Goal: Navigation & Orientation: Find specific page/section

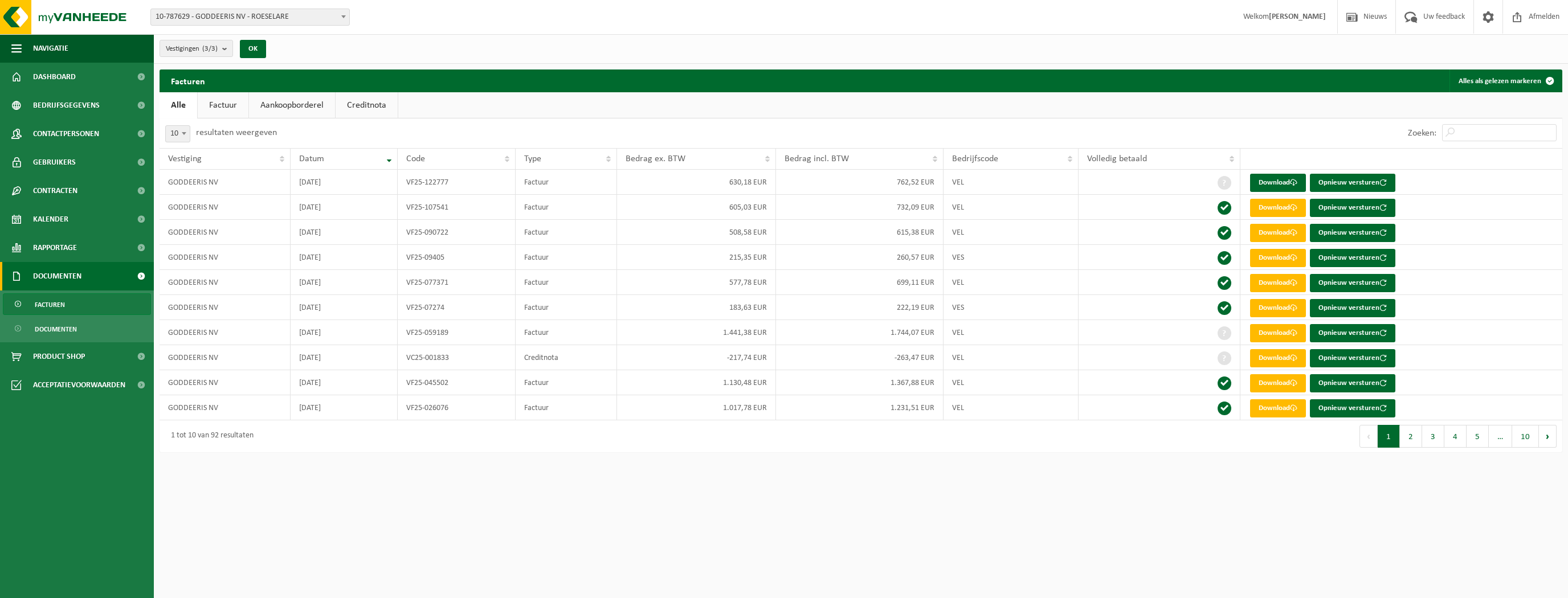
drag, startPoint x: 55, startPoint y: 302, endPoint x: 62, endPoint y: 312, distance: 12.2
click at [55, 302] on span "Facturen" at bounding box center [50, 304] width 30 height 21
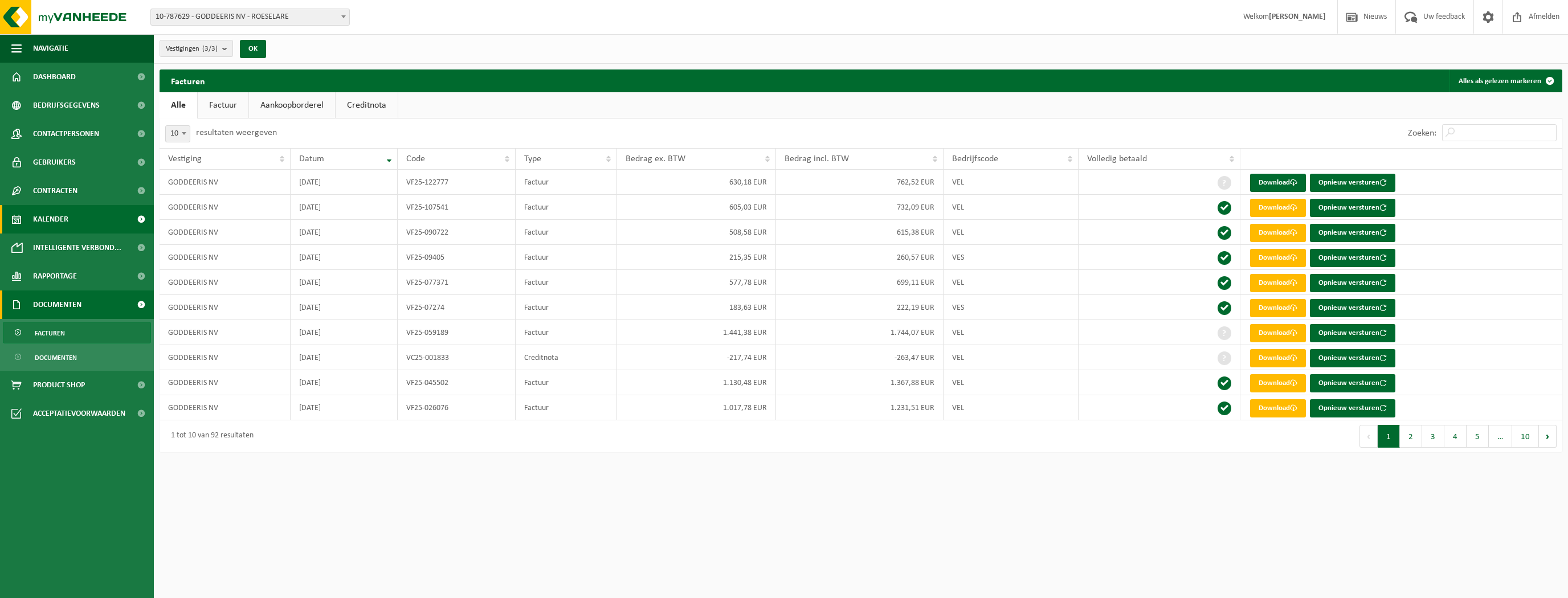
click at [38, 218] on span "Kalender" at bounding box center [51, 218] width 35 height 28
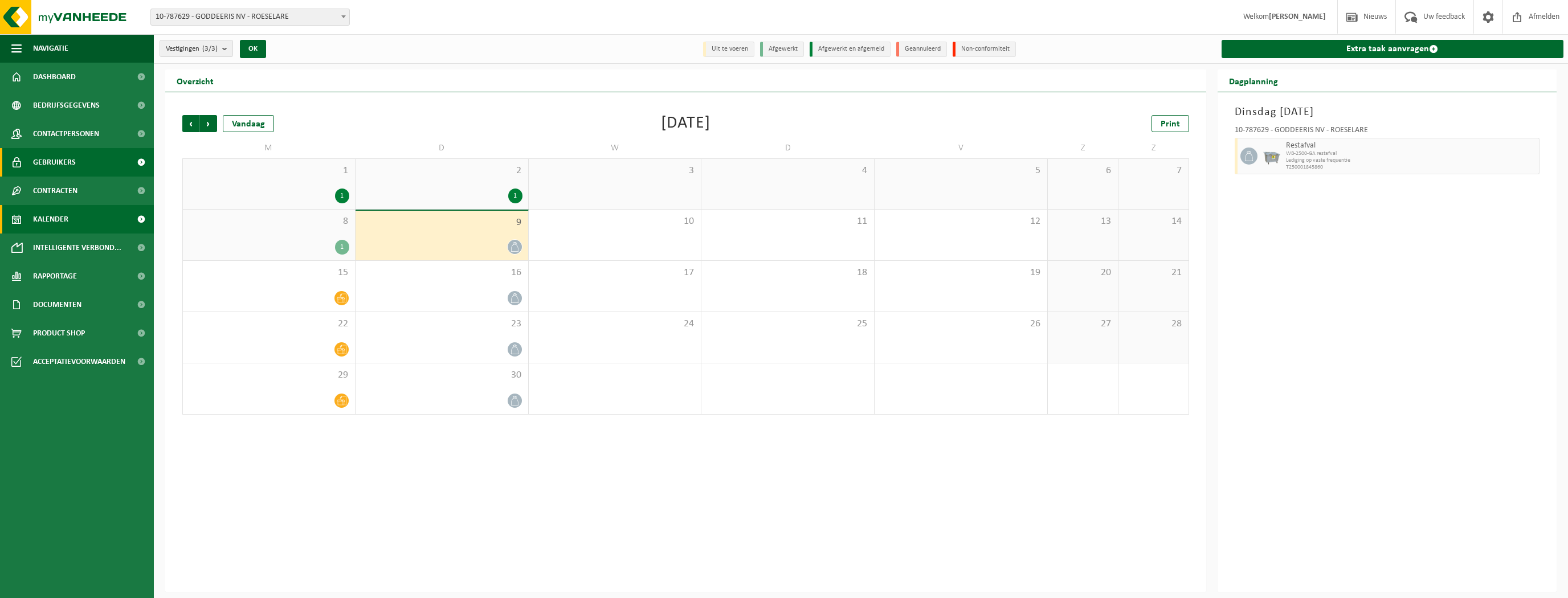
click at [73, 162] on span "Gebruikers" at bounding box center [55, 162] width 43 height 28
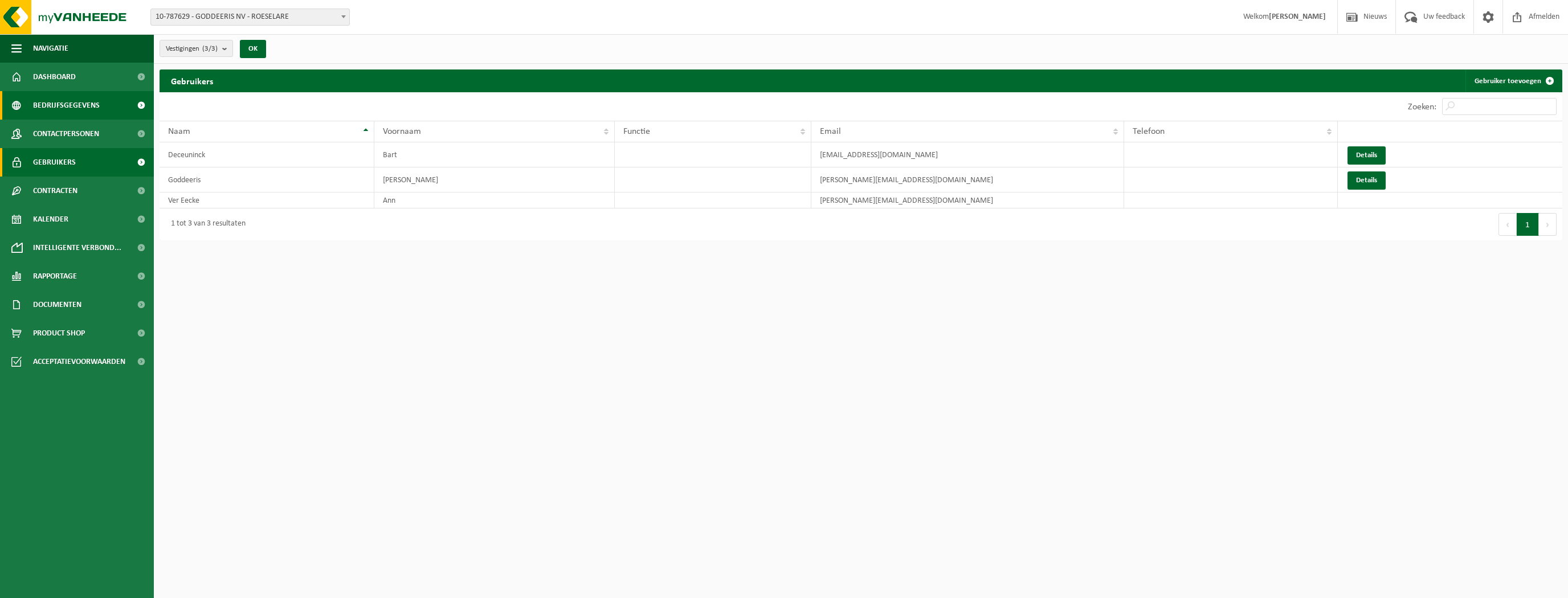
click at [67, 111] on span "Bedrijfsgegevens" at bounding box center [67, 105] width 67 height 28
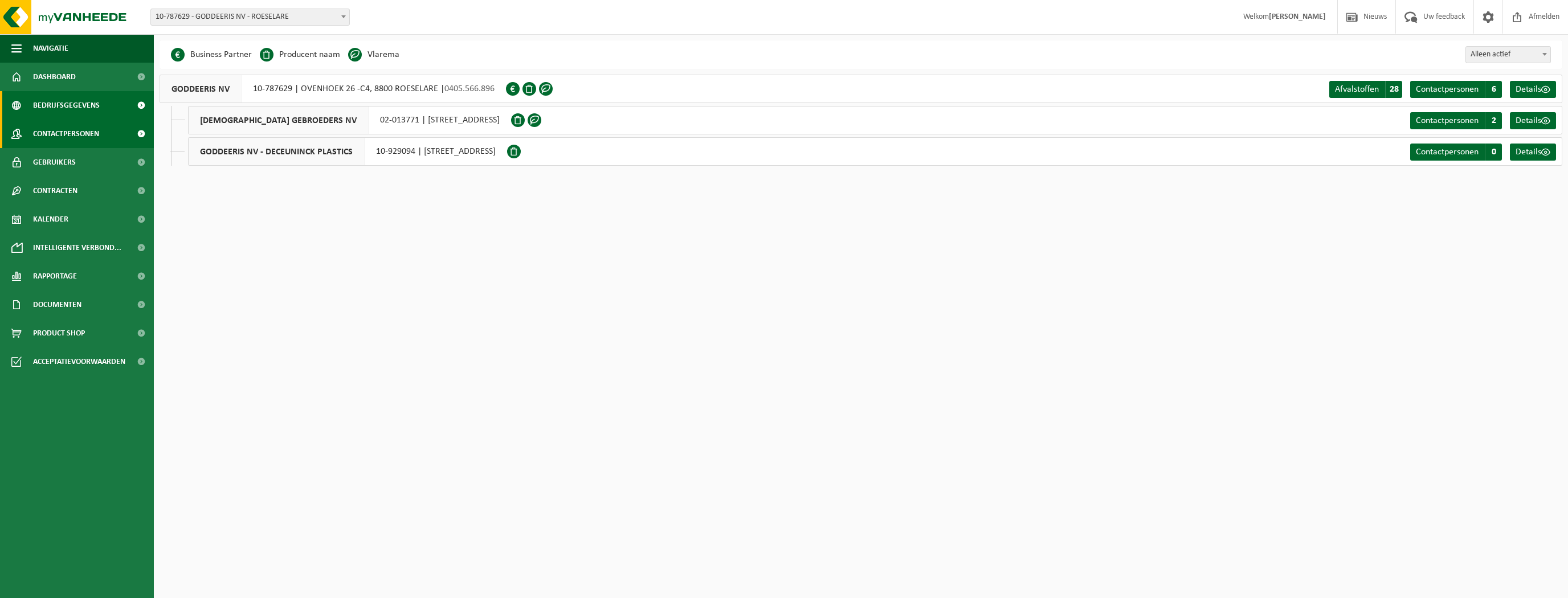
click at [69, 143] on span "Contactpersonen" at bounding box center [66, 134] width 66 height 28
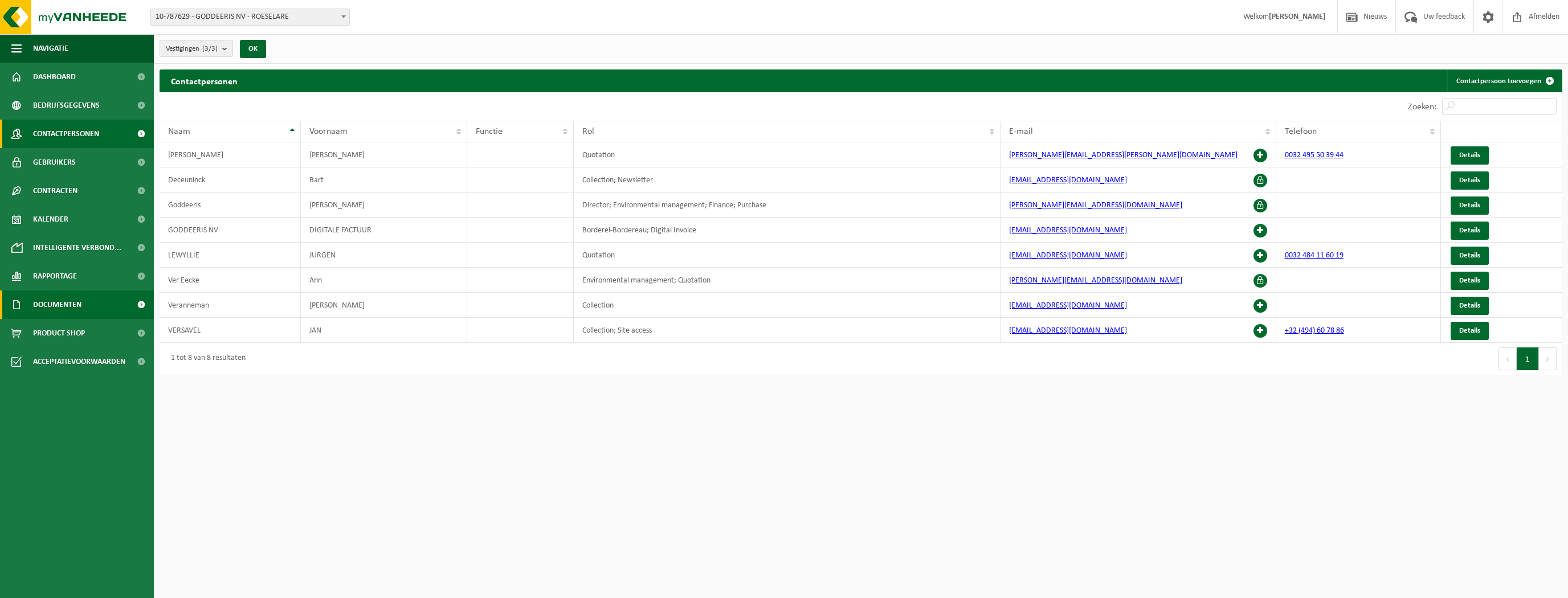
click at [53, 319] on span "Documenten" at bounding box center [57, 304] width 49 height 28
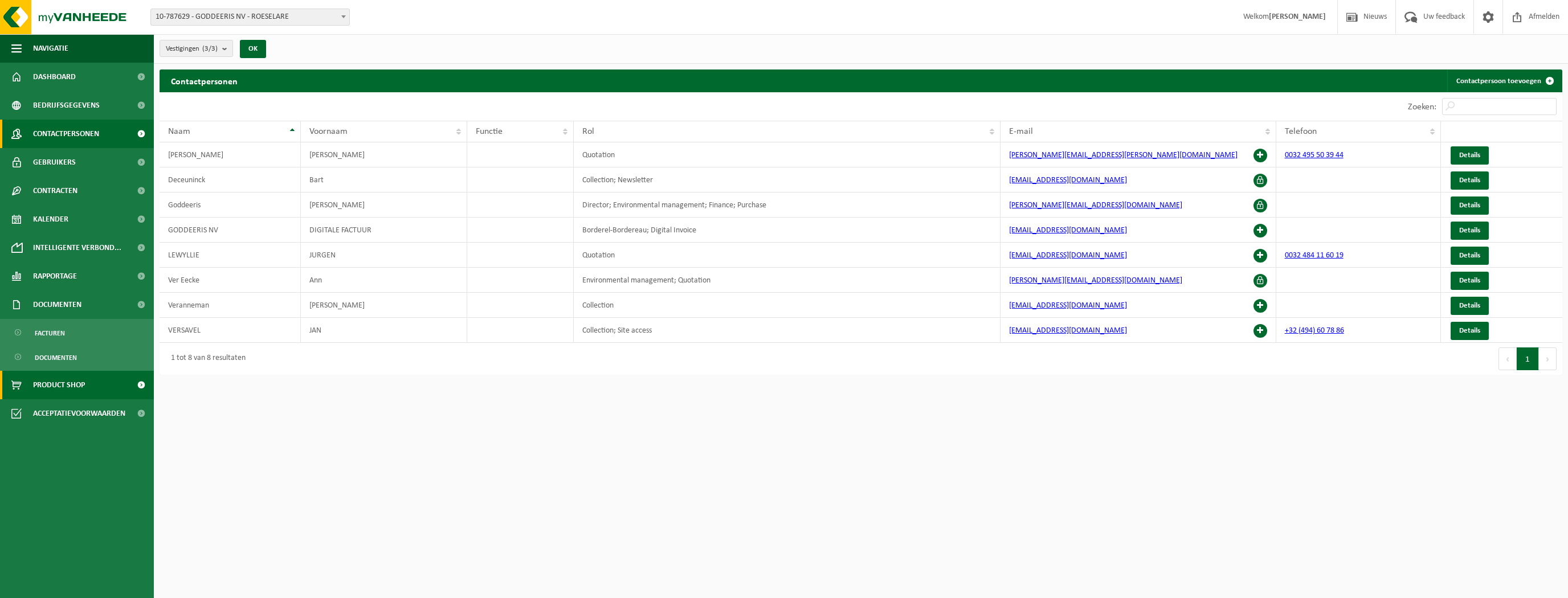
click at [42, 390] on span "Product Shop" at bounding box center [59, 385] width 51 height 28
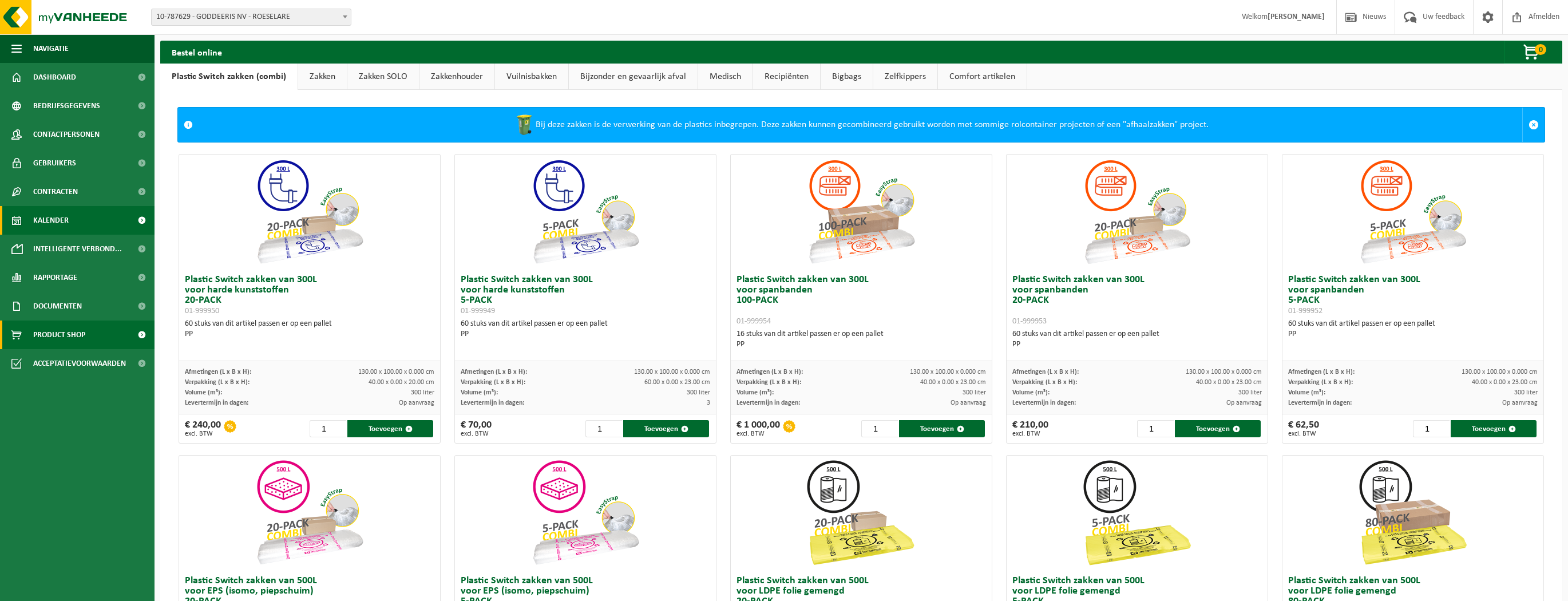
click at [66, 223] on span "Kalender" at bounding box center [51, 220] width 35 height 28
